Goal: Task Accomplishment & Management: Complete application form

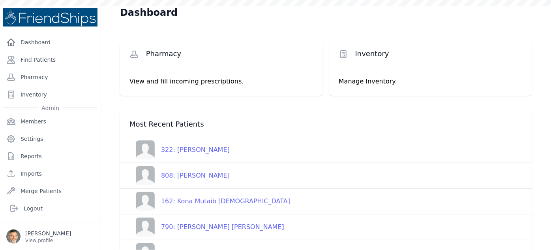
click at [209, 150] on div "322: [PERSON_NAME]" at bounding box center [192, 149] width 75 height 9
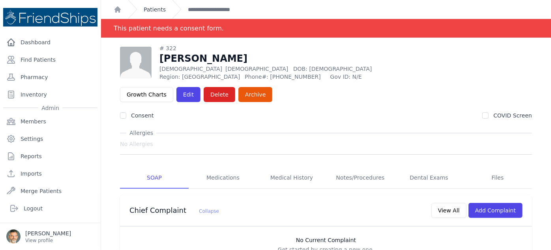
click at [150, 9] on link "Patients" at bounding box center [155, 10] width 22 height 8
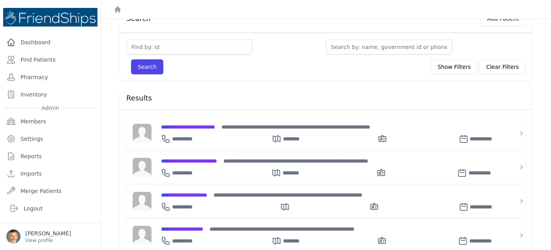
scroll to position [36, 0]
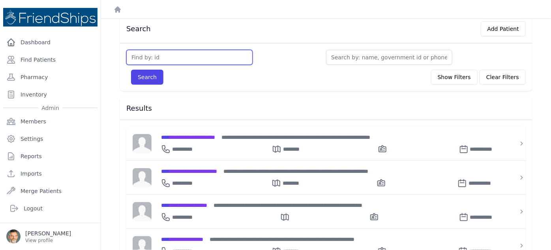
click at [162, 54] on input "text" at bounding box center [189, 57] width 126 height 15
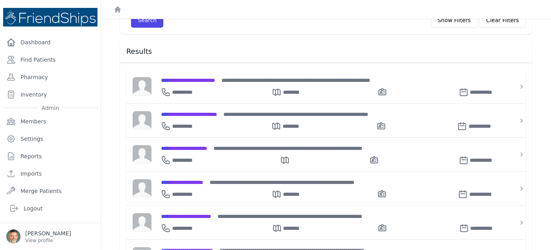
scroll to position [39, 0]
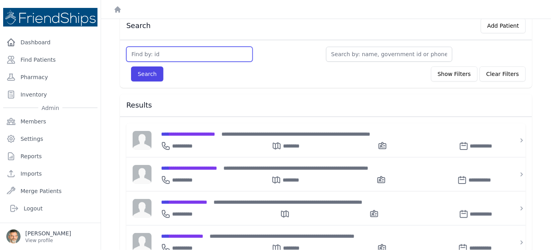
click at [161, 56] on input "text" at bounding box center [189, 54] width 126 height 15
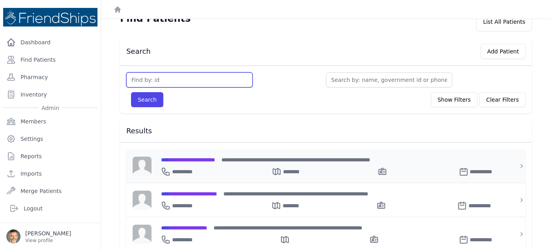
scroll to position [0, 0]
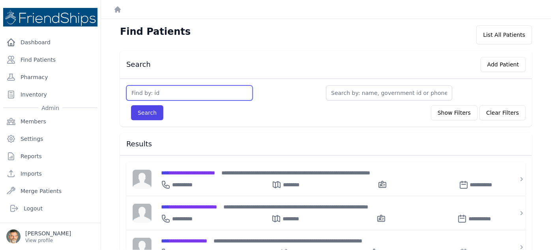
click at [157, 94] on input "text" at bounding box center [189, 92] width 126 height 15
type input "364"
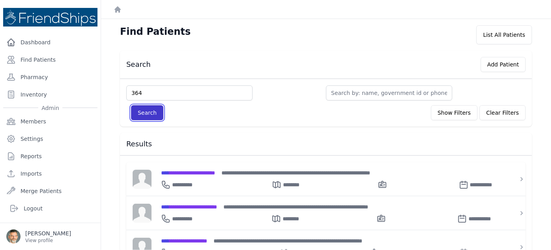
click at [151, 109] on button "Search" at bounding box center [147, 112] width 32 height 15
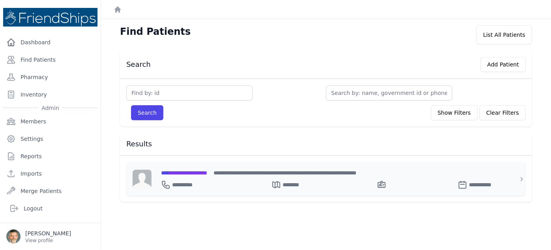
click at [190, 170] on span "**********" at bounding box center [184, 173] width 46 height 6
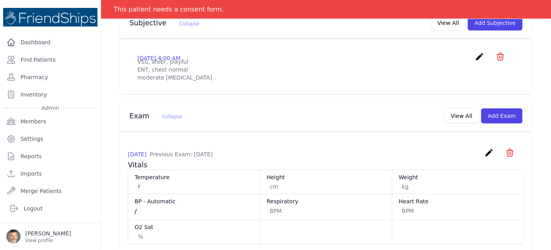
scroll to position [323, 0]
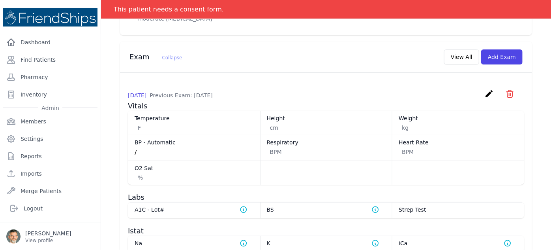
click at [485, 89] on icon "create" at bounding box center [489, 93] width 9 height 9
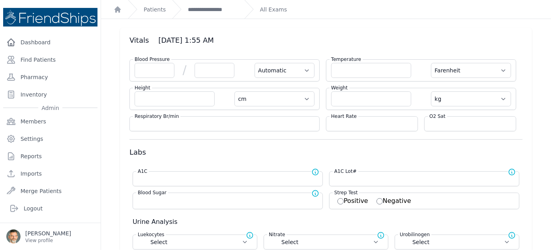
scroll to position [36, 0]
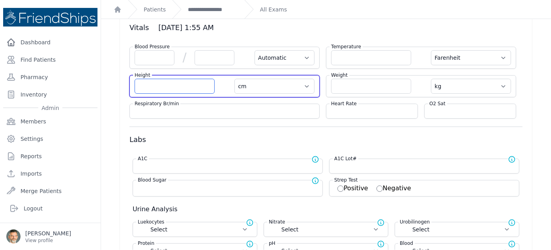
click at [161, 85] on input "number" at bounding box center [175, 86] width 80 height 15
type input "70"
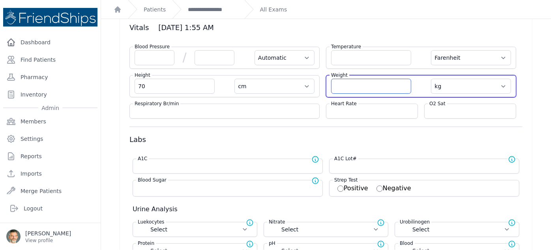
click at [348, 84] on input "number" at bounding box center [371, 86] width 80 height 15
select select "Automatic"
select select "F"
type input "70.0"
select select "cm"
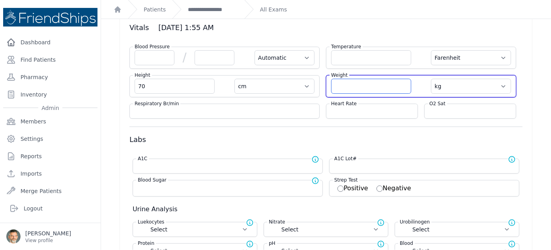
select select "kg"
select select
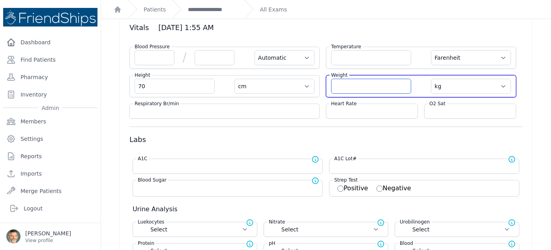
select select
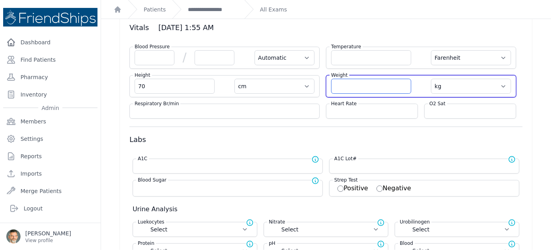
select select
type input "8.6"
select select "Automatic"
select select "F"
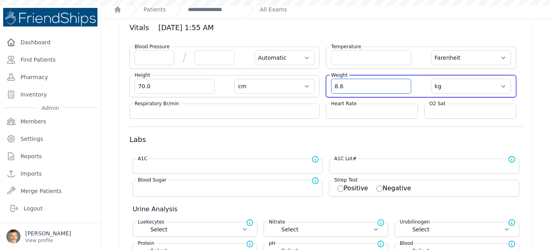
select select "cm"
select select "kg"
select select
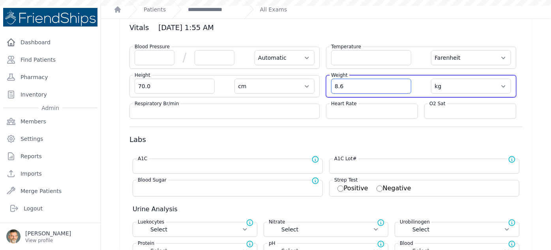
select select
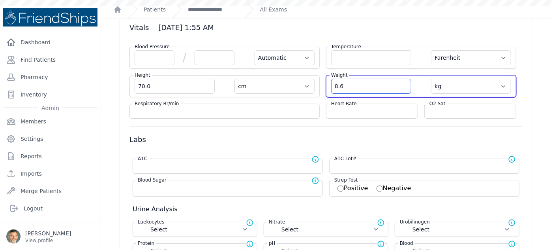
select select
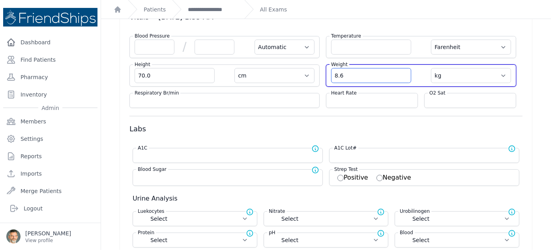
scroll to position [0, 0]
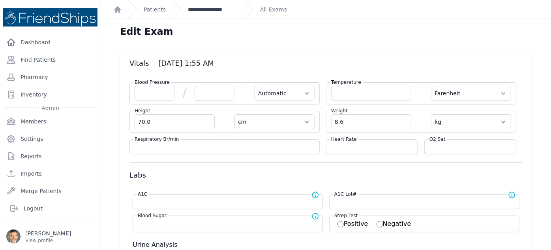
click at [209, 8] on link "**********" at bounding box center [213, 10] width 50 height 8
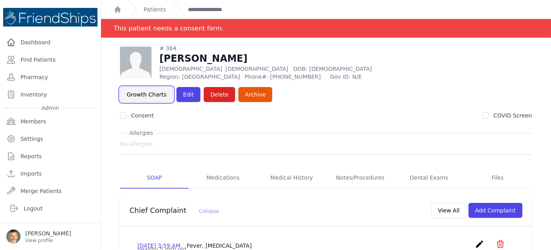
click at [173, 87] on link "Growth Charts" at bounding box center [146, 94] width 53 height 15
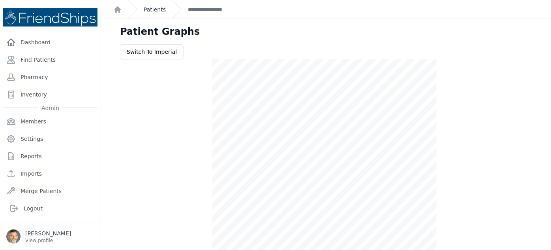
click at [155, 9] on link "Patients" at bounding box center [155, 10] width 22 height 8
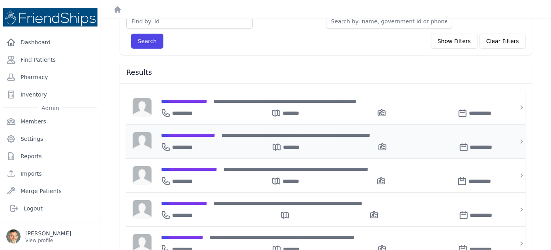
scroll to position [71, 0]
click at [189, 98] on span "**********" at bounding box center [184, 101] width 46 height 6
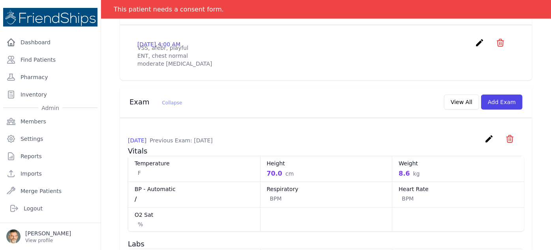
scroll to position [287, 0]
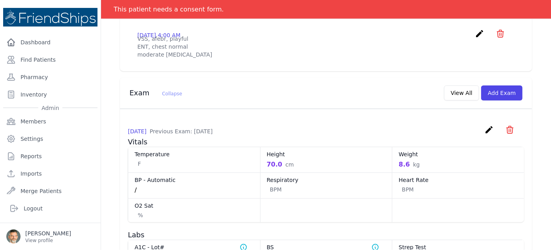
click at [485, 125] on icon "create" at bounding box center [489, 129] width 9 height 9
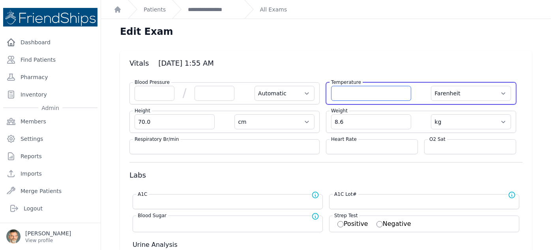
click at [344, 92] on input "number" at bounding box center [371, 93] width 80 height 15
type input "36.4"
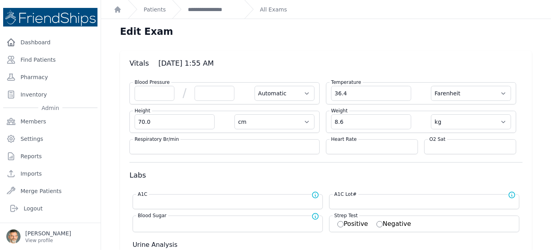
select select "Automatic"
select select "F"
select select "cm"
select select "kg"
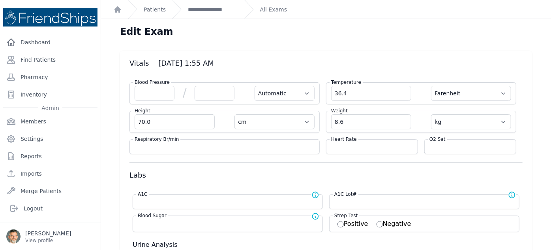
select select
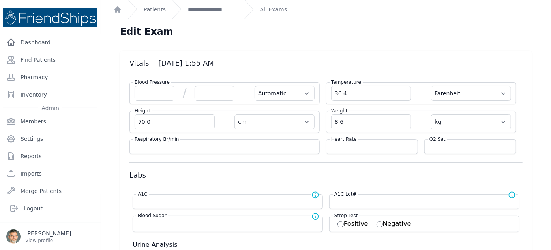
select select
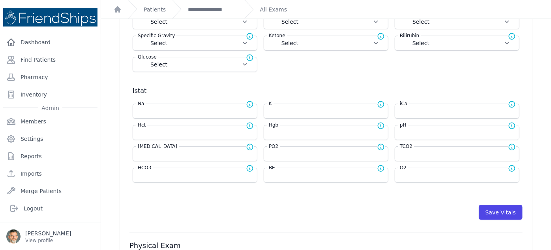
scroll to position [359, 0]
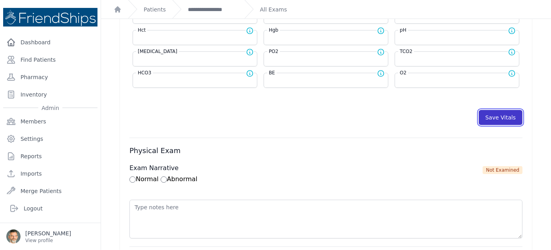
click at [489, 113] on button "Save Vitals" at bounding box center [501, 117] width 44 height 15
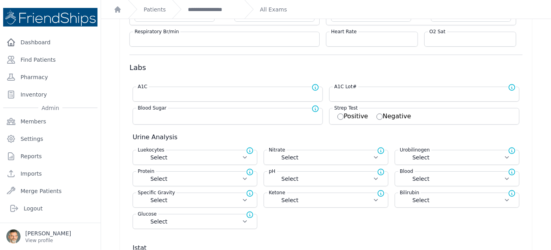
scroll to position [0, 0]
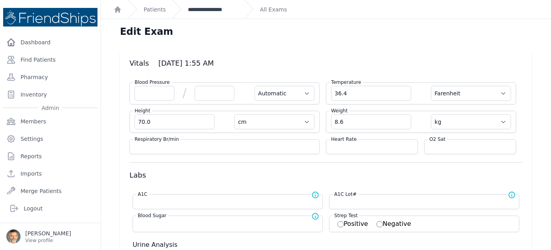
click at [209, 8] on link "**********" at bounding box center [213, 10] width 50 height 8
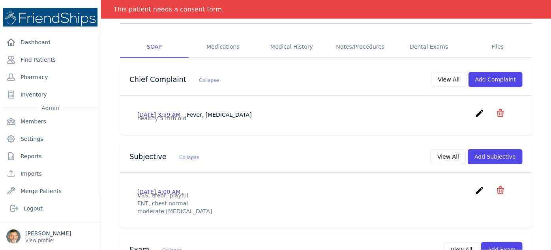
scroll to position [143, 0]
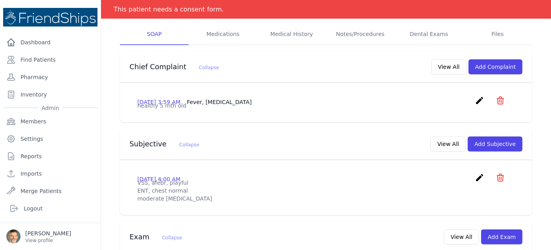
click at [497, 96] on icon "icon" at bounding box center [500, 100] width 9 height 9
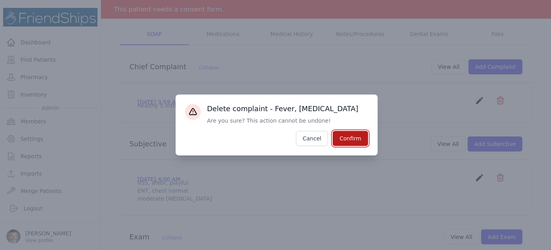
click at [357, 133] on button "Confirm" at bounding box center [350, 138] width 35 height 15
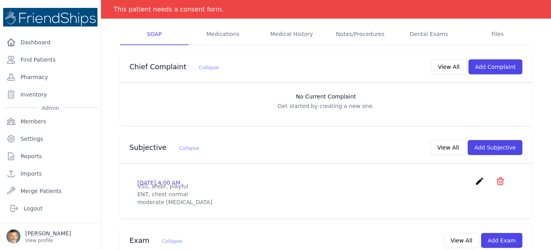
click at [287, 13] on ol "This patient needs a consent form." at bounding box center [326, 9] width 450 height 19
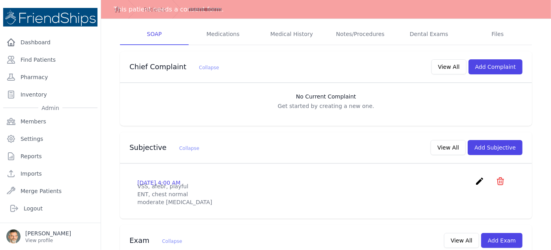
scroll to position [124, 0]
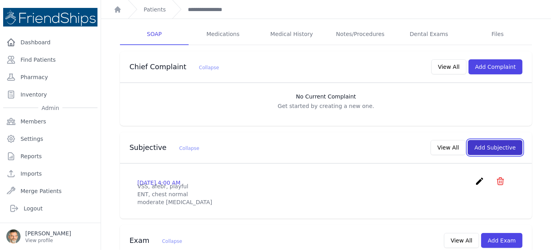
click at [495, 140] on button "Add Subjective" at bounding box center [495, 147] width 55 height 15
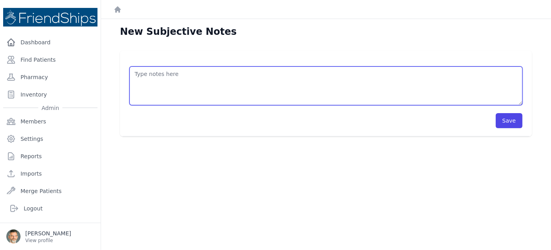
click at [166, 73] on textarea at bounding box center [326, 85] width 393 height 39
type textarea "/"
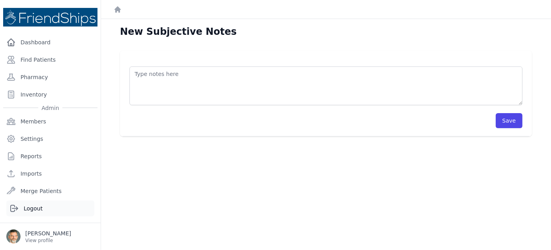
click at [32, 206] on link "Logout" at bounding box center [50, 208] width 88 height 16
